Goal: Find specific page/section: Find specific page/section

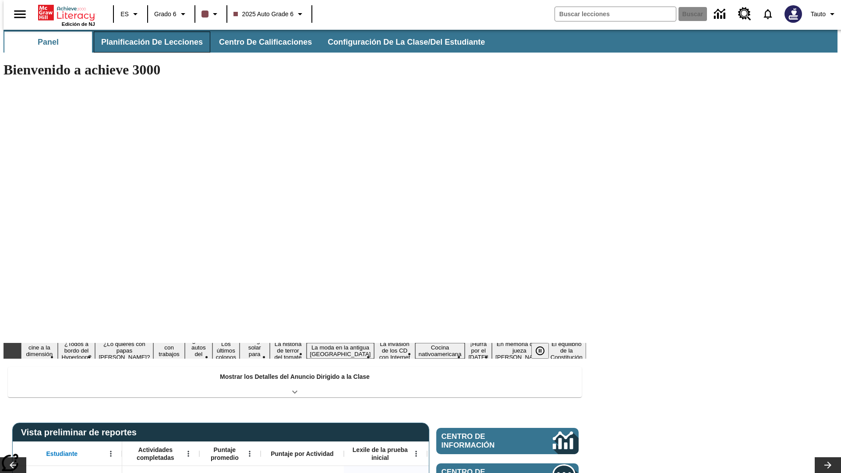
click at [147, 42] on button "Planificación de lecciones" at bounding box center [152, 42] width 117 height 21
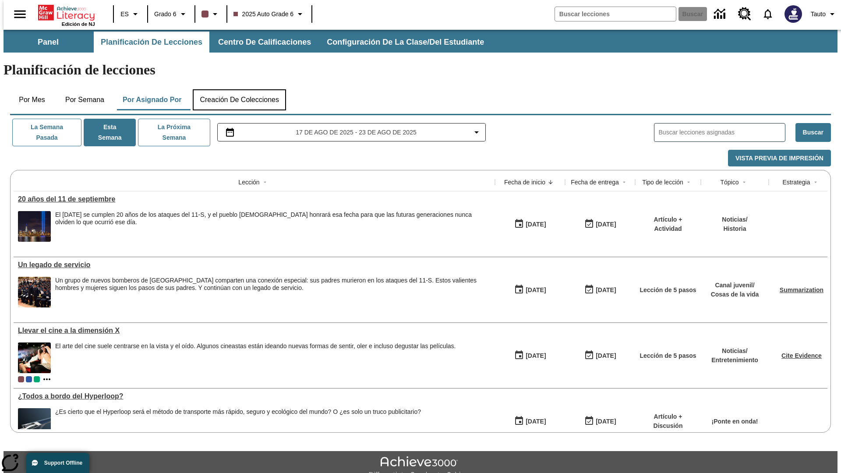
click at [239, 89] on button "Creación de colecciones" at bounding box center [239, 99] width 93 height 21
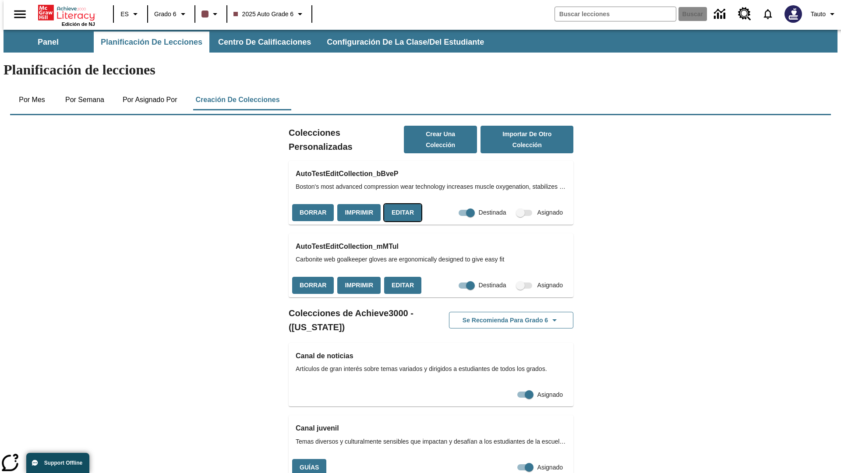
click at [400, 204] on button "Editar" at bounding box center [402, 212] width 37 height 17
